Goal: Find specific page/section: Find specific page/section

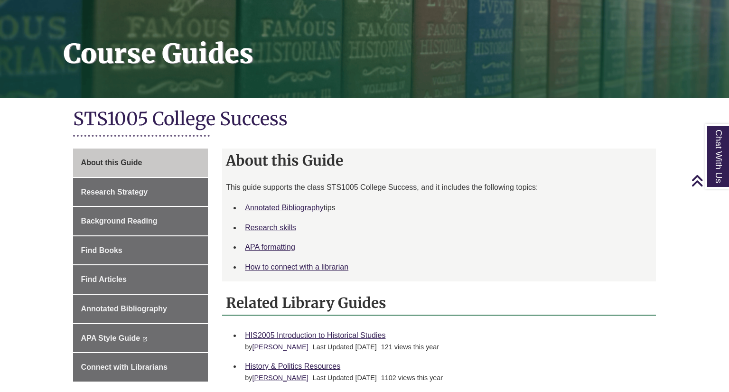
scroll to position [111, 0]
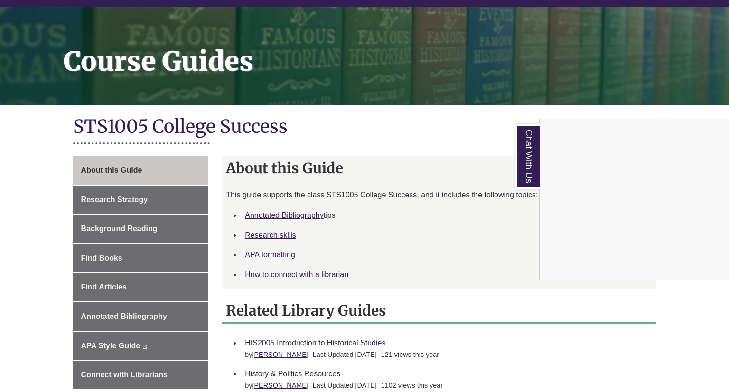
click at [102, 258] on div "Chat With Us" at bounding box center [364, 196] width 729 height 392
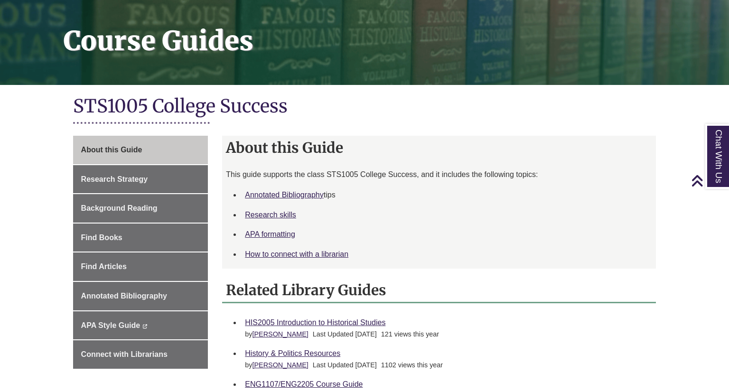
scroll to position [133, 0]
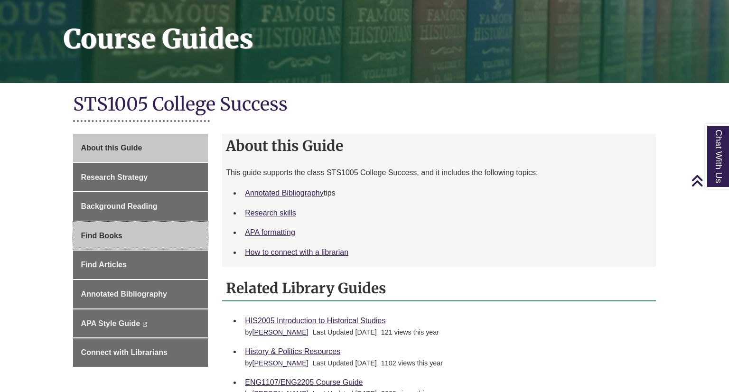
click at [110, 234] on span "Find Books" at bounding box center [101, 235] width 41 height 8
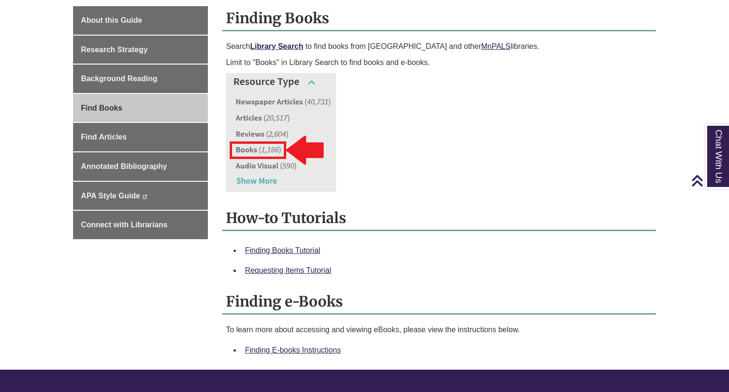
scroll to position [261, 0]
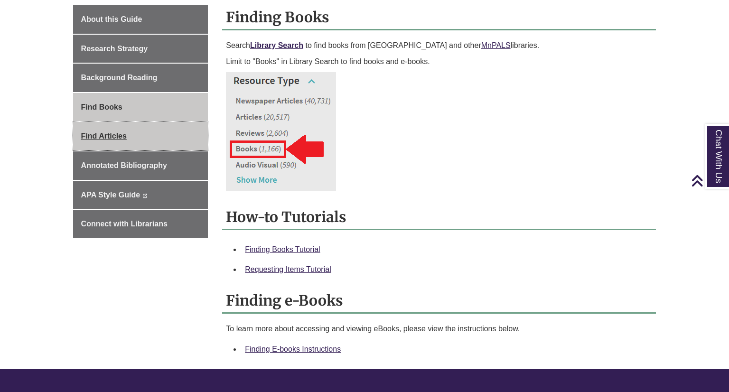
click at [131, 134] on link "Find Articles" at bounding box center [140, 136] width 135 height 28
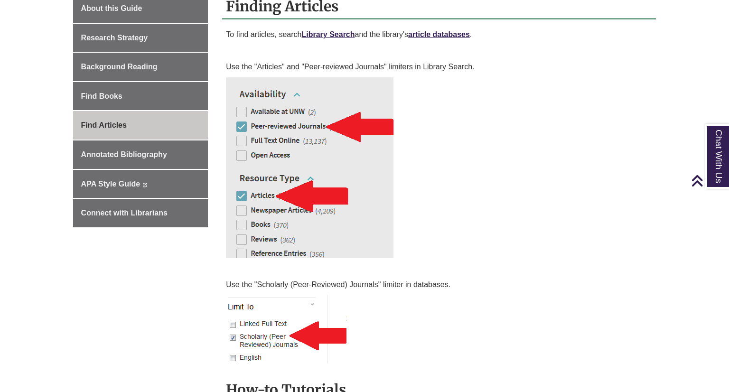
scroll to position [273, 0]
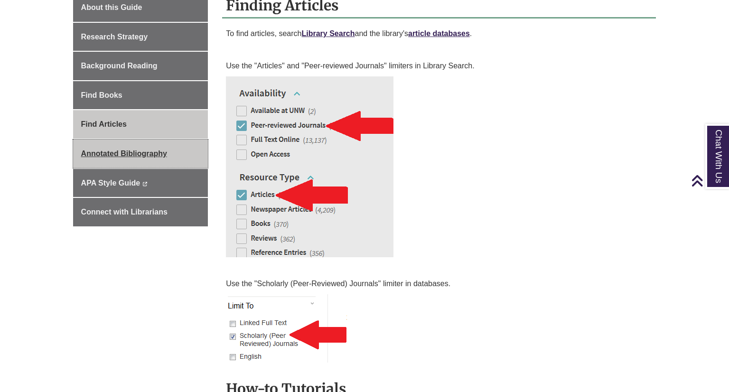
click at [161, 147] on link "Annotated Bibliography" at bounding box center [140, 153] width 135 height 28
